Goal: Transaction & Acquisition: Purchase product/service

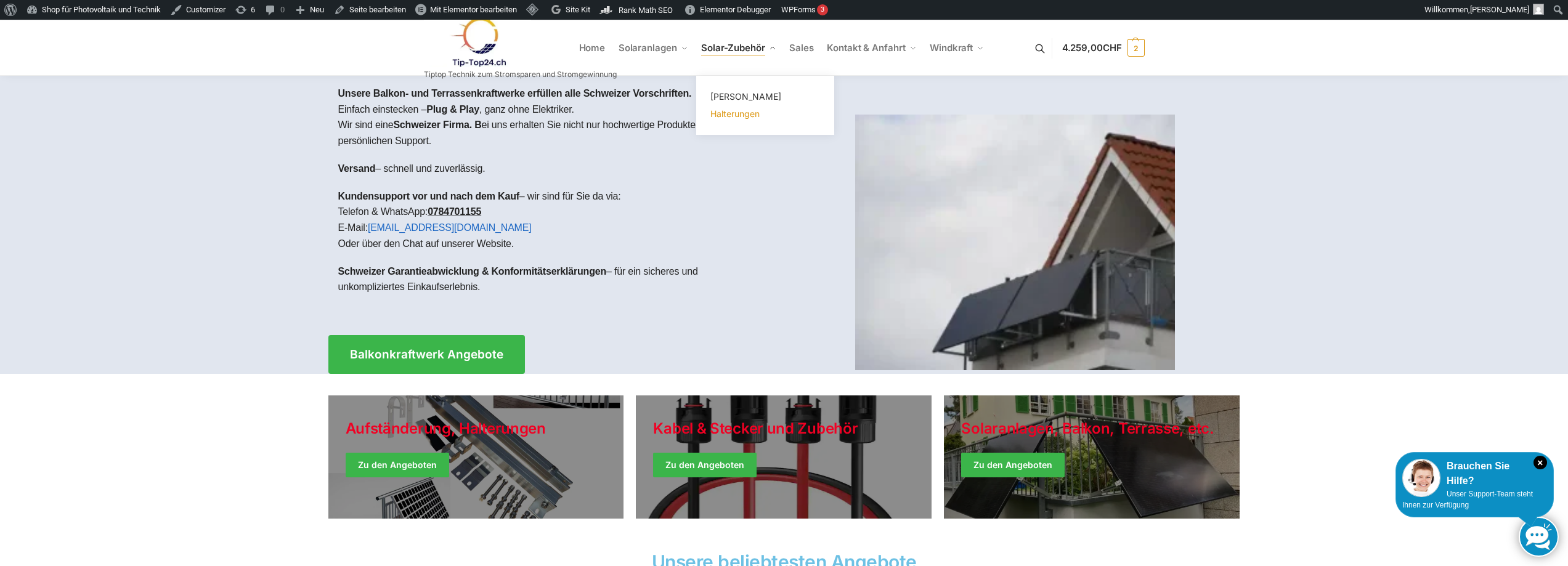
click at [737, 109] on span "Halterungen" at bounding box center [735, 114] width 49 height 10
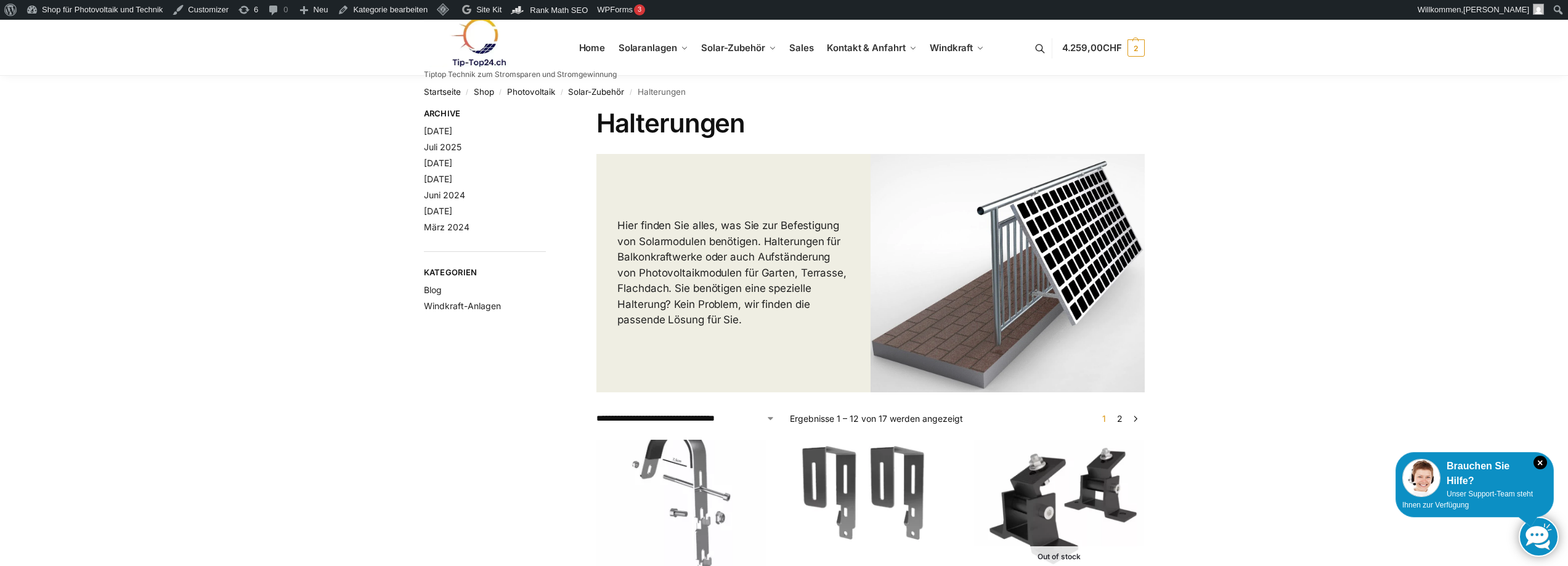
scroll to position [247, 0]
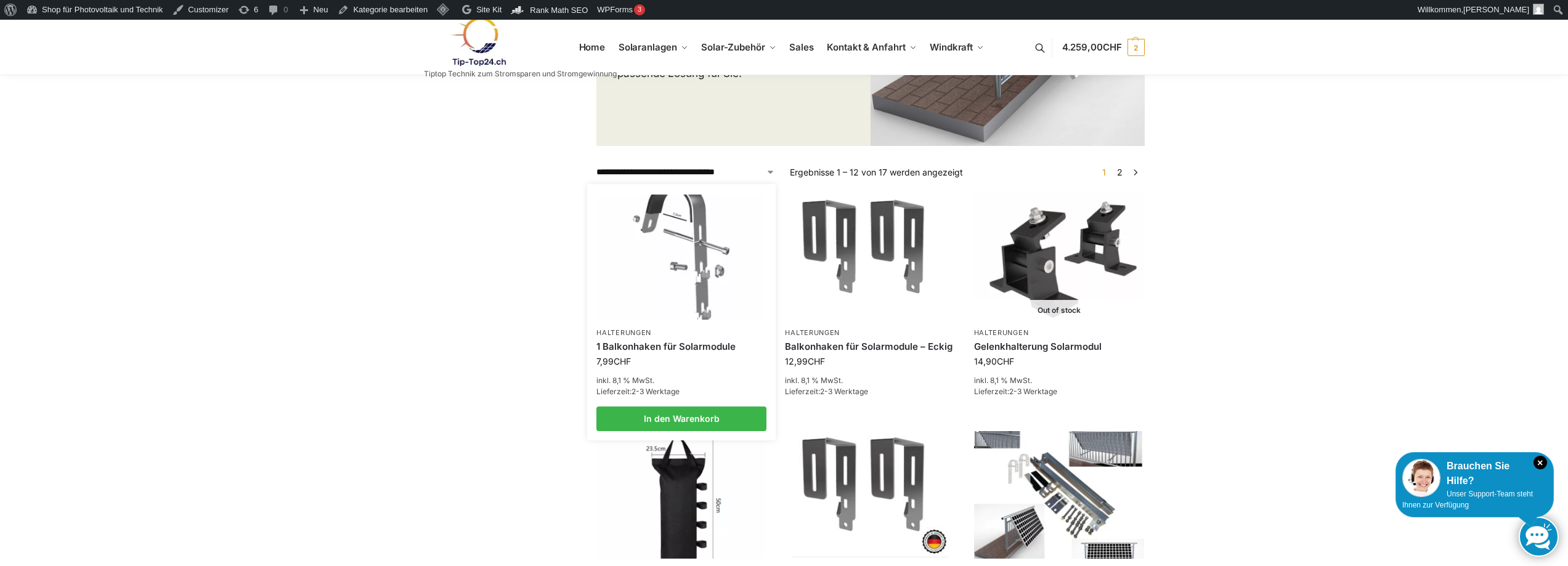
click at [684, 277] on img at bounding box center [681, 258] width 167 height 125
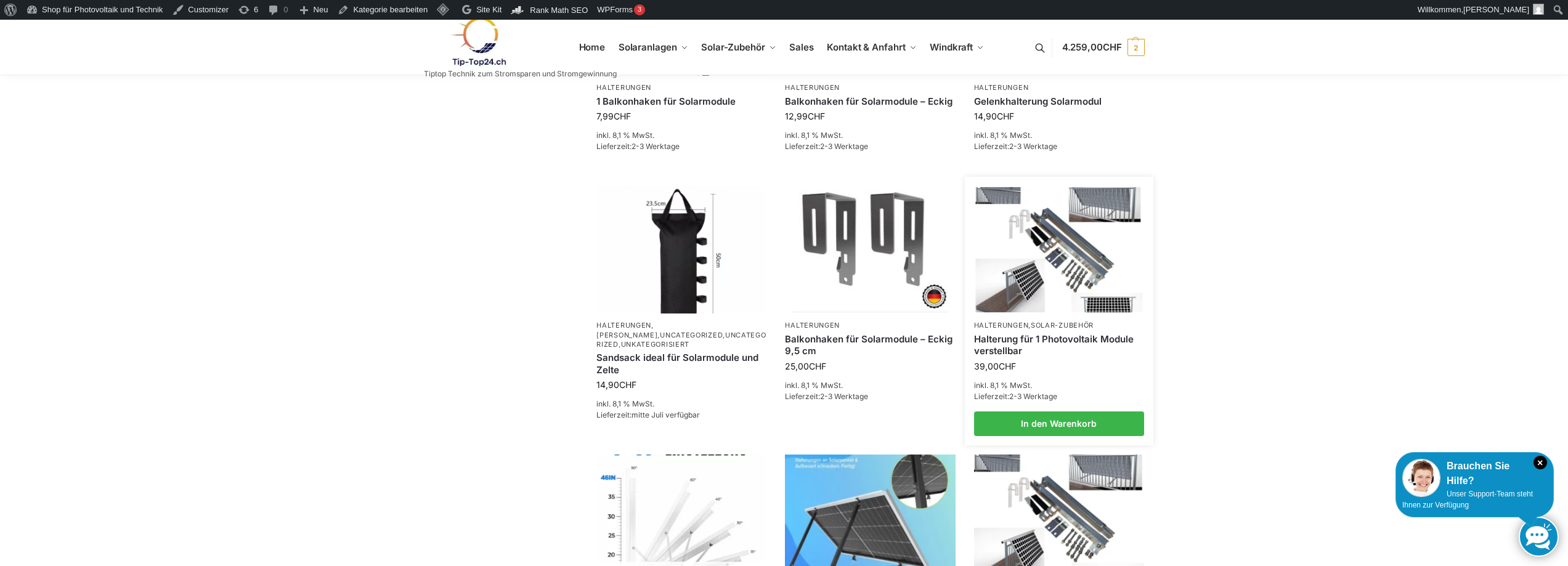
scroll to position [738, 0]
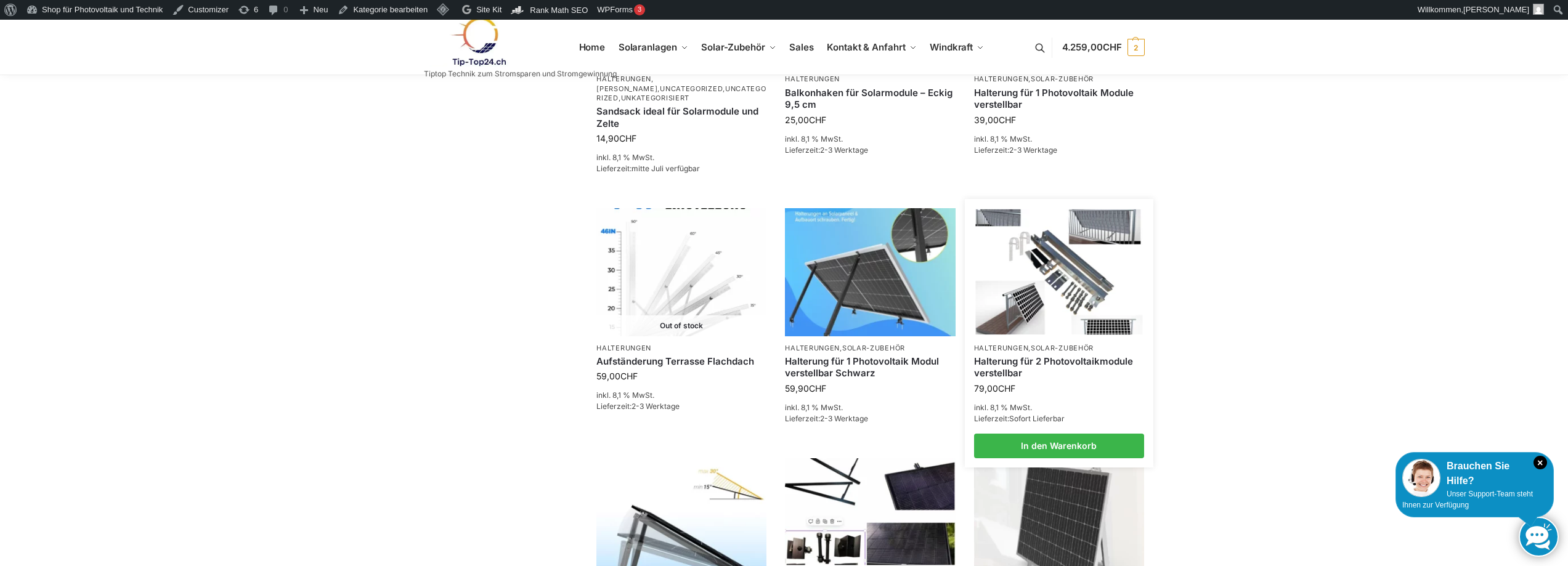
click at [1058, 336] on li "Halterungen , Solar-Zubehör Halterung für 2 Photovoltaikmodule verstellbar 79,0…" at bounding box center [1059, 333] width 189 height 250
click at [1048, 356] on link "Halterung für 2 Photovoltaikmodule verstellbar" at bounding box center [1059, 368] width 170 height 24
